Goal: Communication & Community: Participate in discussion

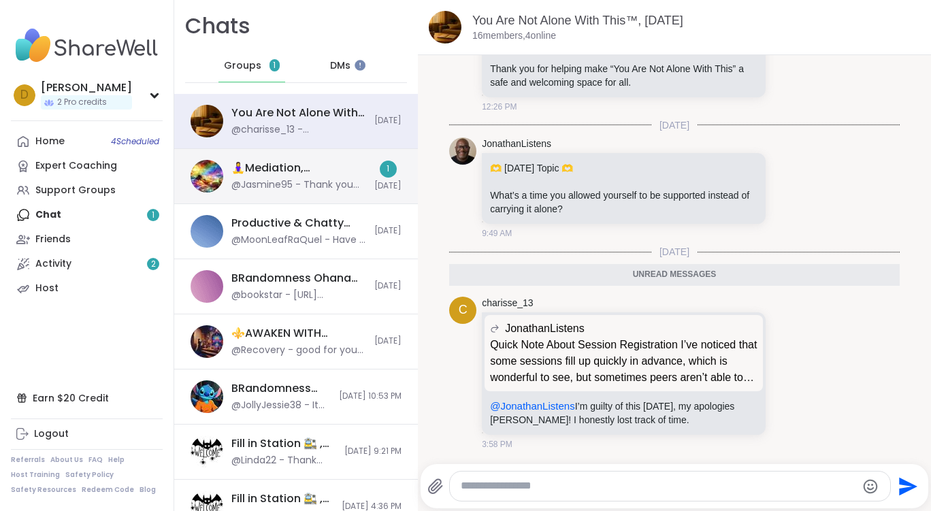
click at [252, 193] on div "🧘‍♀️Mediation, Mindfulness & Magic 🔮 , [DATE] @Jasmine95 - Thank you so much! 1…" at bounding box center [296, 176] width 244 height 55
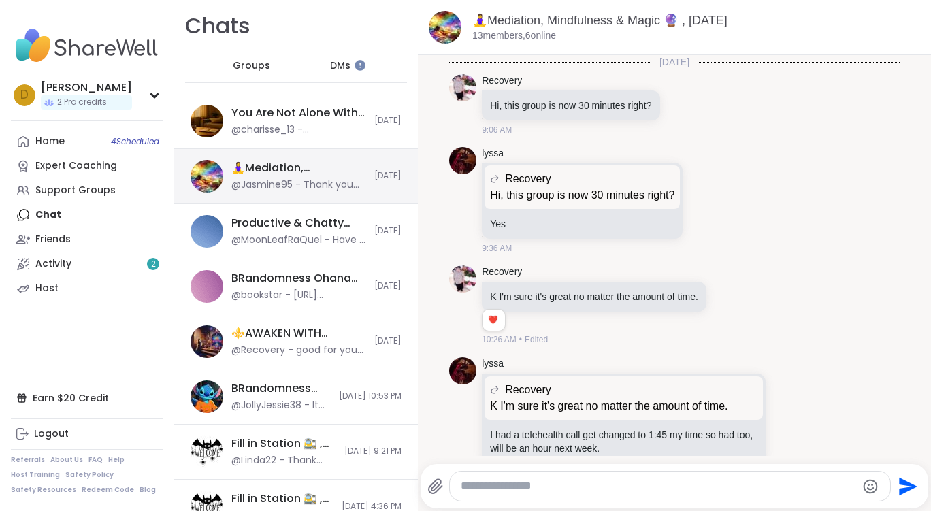
scroll to position [3968, 0]
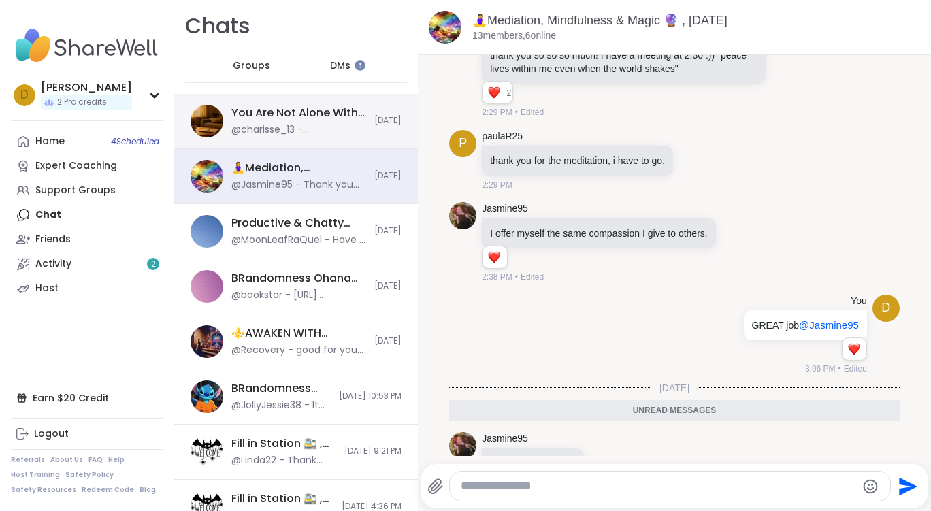
click at [278, 124] on div "@charisse_13 - @JonathanListens I’m guilty of this [DATE], my apologies [PERSON…" at bounding box center [298, 130] width 135 height 14
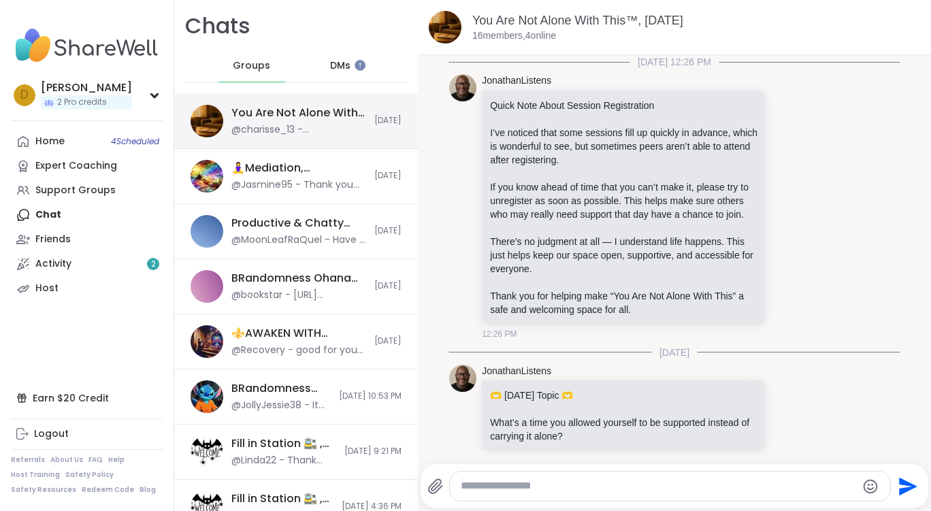
scroll to position [195, 0]
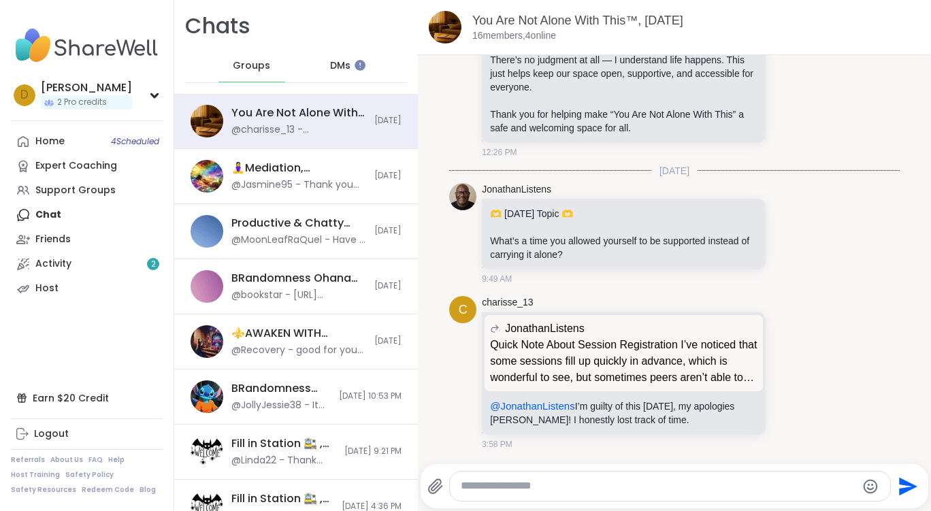
click at [341, 60] on span "DMs" at bounding box center [340, 66] width 20 height 14
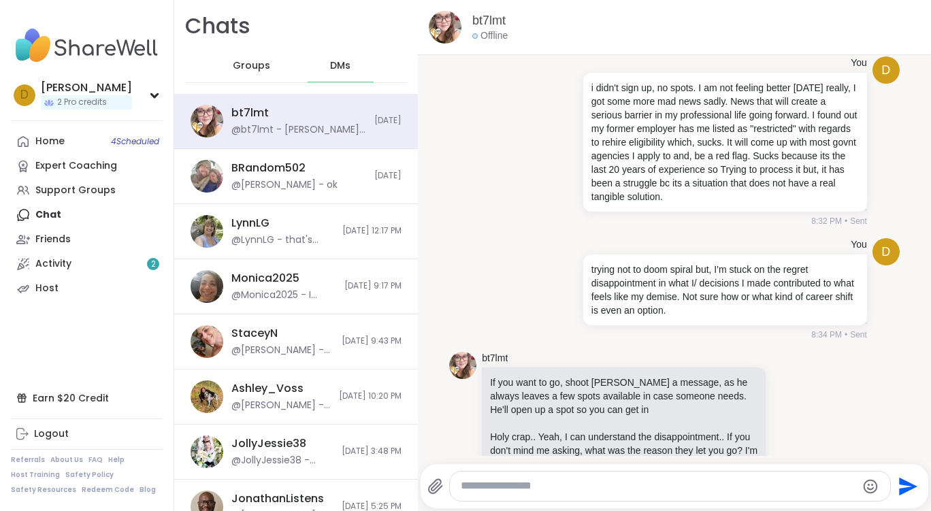
scroll to position [14257, 0]
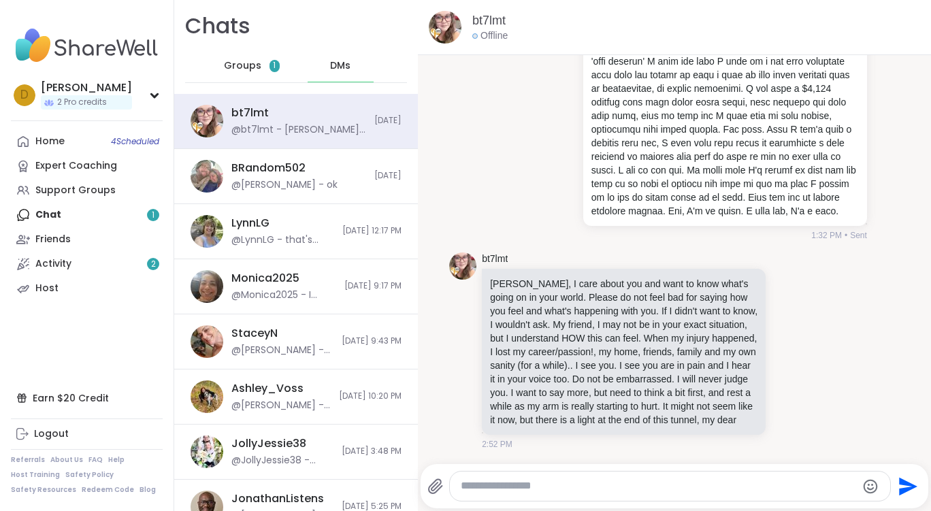
click at [257, 65] on div "Groups 1" at bounding box center [251, 66] width 67 height 33
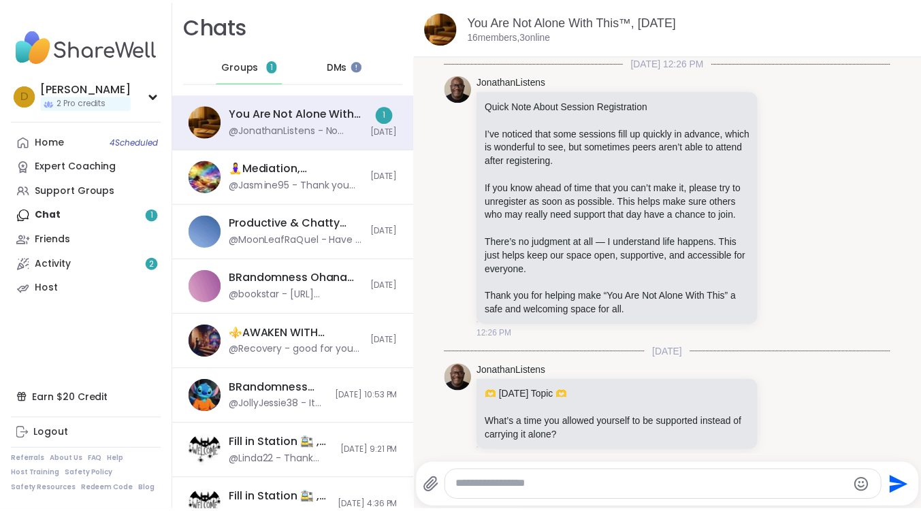
scroll to position [423, 0]
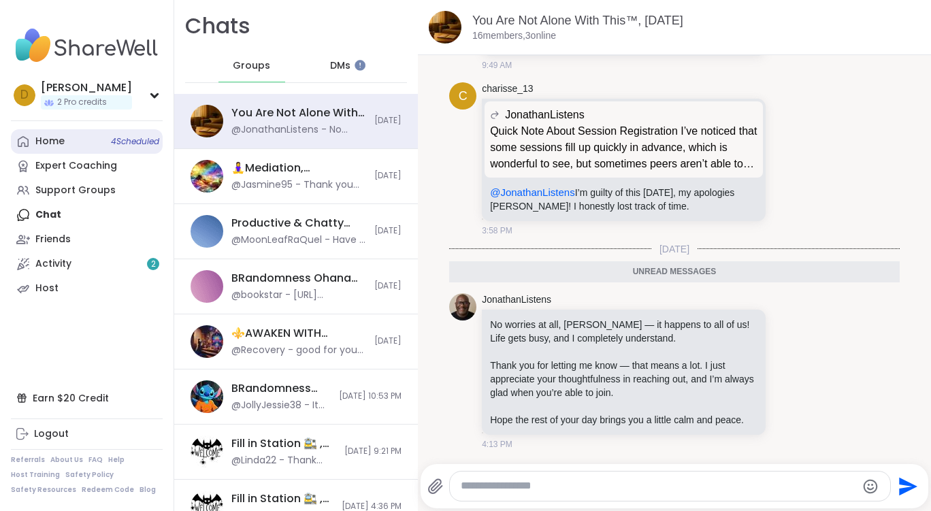
click at [88, 152] on link "Home 4 Scheduled" at bounding box center [87, 141] width 152 height 25
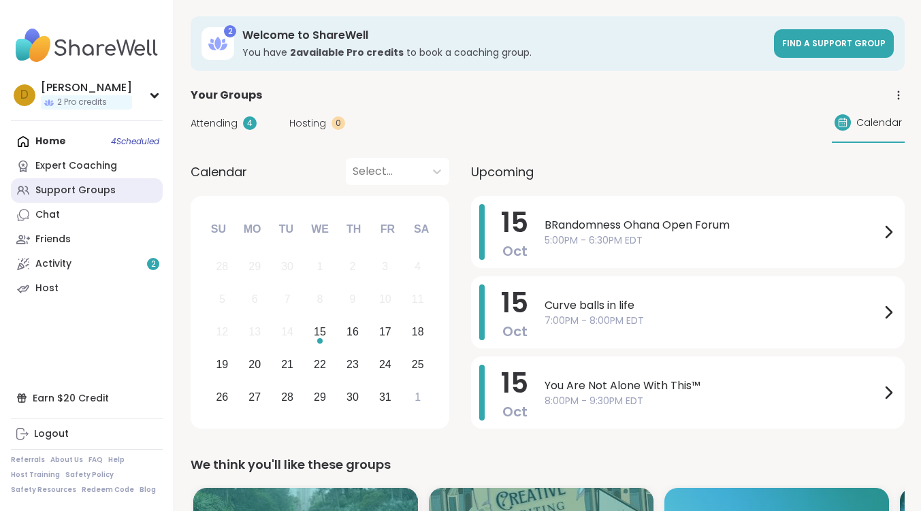
click at [76, 195] on div "Support Groups" at bounding box center [75, 191] width 80 height 14
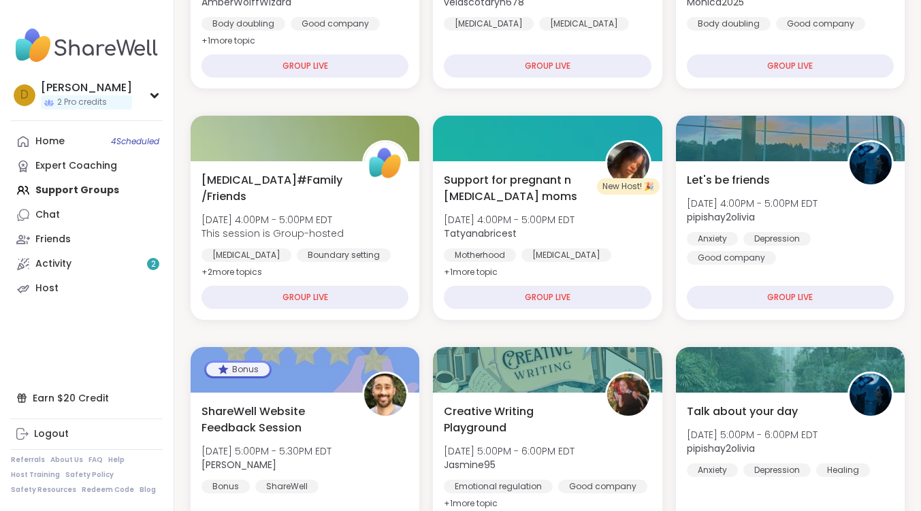
scroll to position [408, 0]
